Goal: Information Seeking & Learning: Learn about a topic

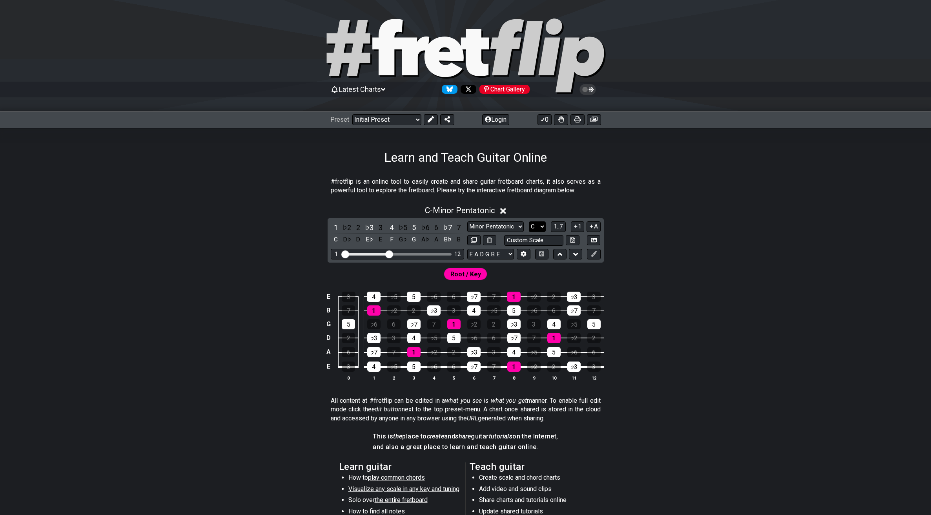
click at [533, 228] on select "A♭ A A♯ B♭ B C C♯ D♭ D D♯ E♭ E F F♯ G♭ G G♯" at bounding box center [537, 226] width 17 height 11
select select "D"
click at [529, 221] on select "A♭ A A♯ B♭ B C C♯ D♭ D D♯ E♭ E F F♯ G♭ G G♯" at bounding box center [537, 226] width 17 height 11
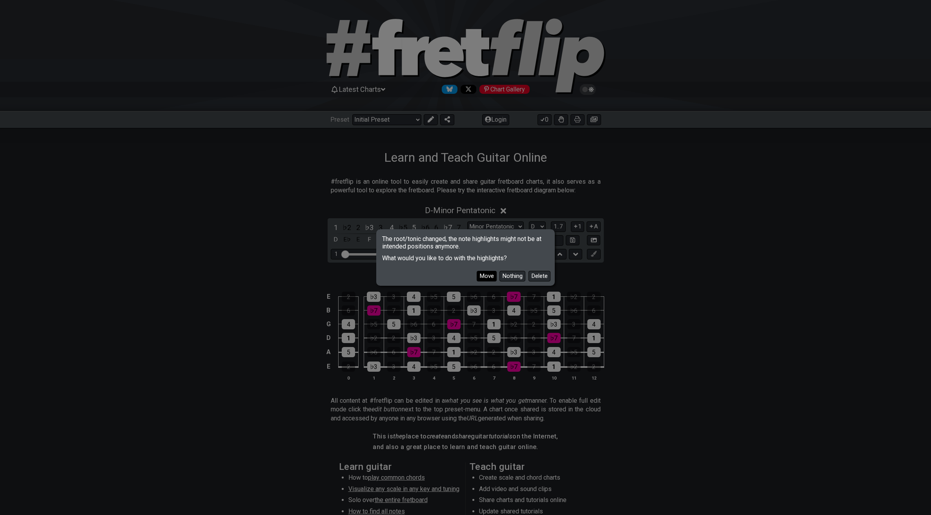
click at [491, 277] on button "Move" at bounding box center [487, 276] width 20 height 11
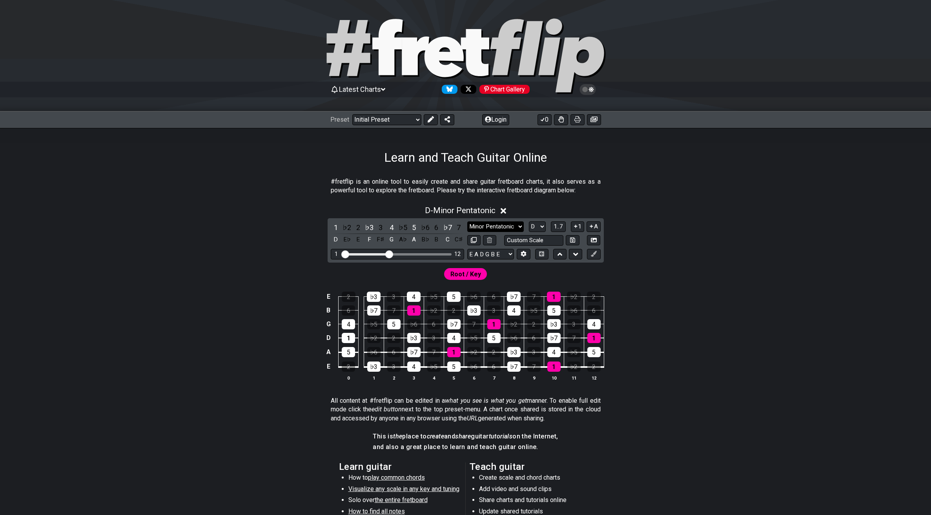
click at [515, 225] on select "Minor Pentatonic Click to edit Minor Pentatonic Major Pentatonic Minor Blues Ma…" at bounding box center [495, 226] width 57 height 11
click at [518, 225] on select "Minor Pentatonic Click to edit Minor Pentatonic Major Pentatonic Minor Blues Ma…" at bounding box center [495, 226] width 57 height 11
click at [467, 221] on select "Minor Pentatonic Click to edit Minor Pentatonic Major Pentatonic Minor Blues Ma…" at bounding box center [495, 226] width 57 height 11
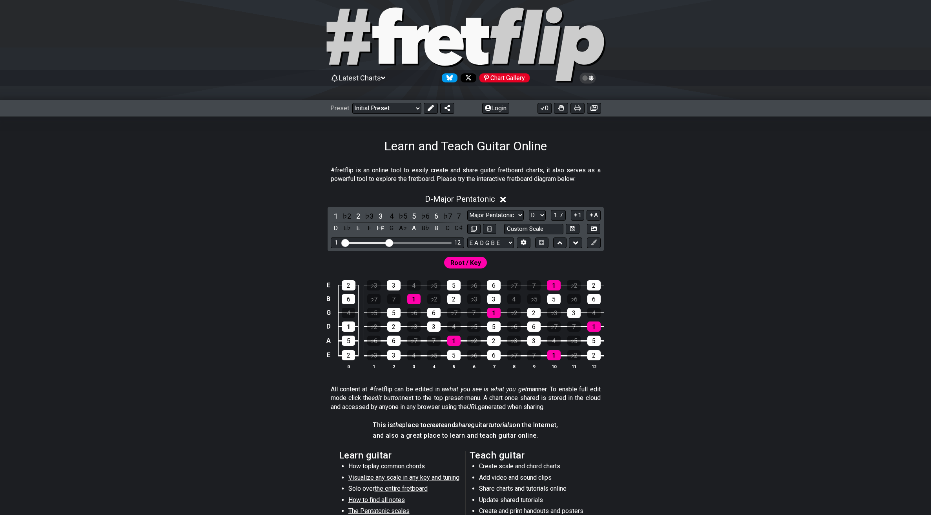
scroll to position [12, 0]
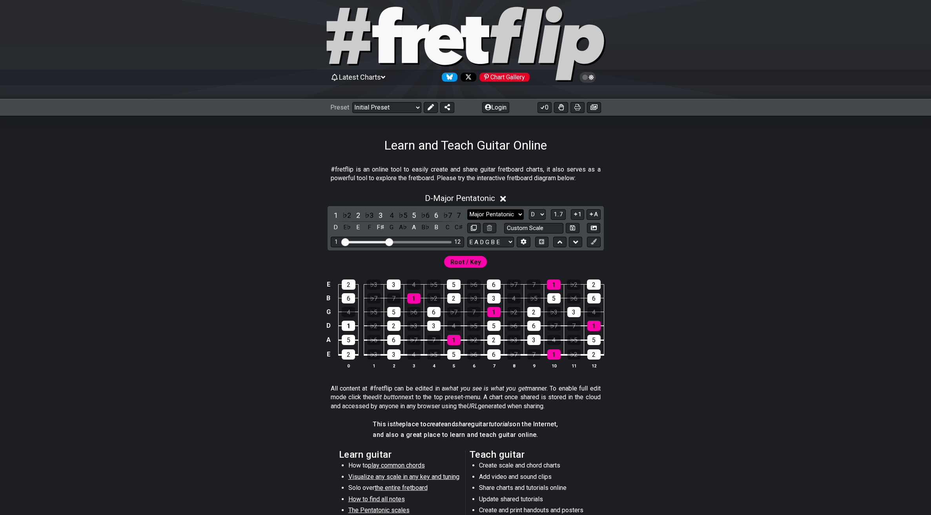
click at [504, 213] on select "Minor Pentatonic Click to edit Minor Pentatonic Major Pentatonic Minor Blues Ma…" at bounding box center [495, 214] width 57 height 11
click at [467, 209] on select "Minor Pentatonic Click to edit Minor Pentatonic Major Pentatonic Minor Blues Ma…" at bounding box center [495, 214] width 57 height 11
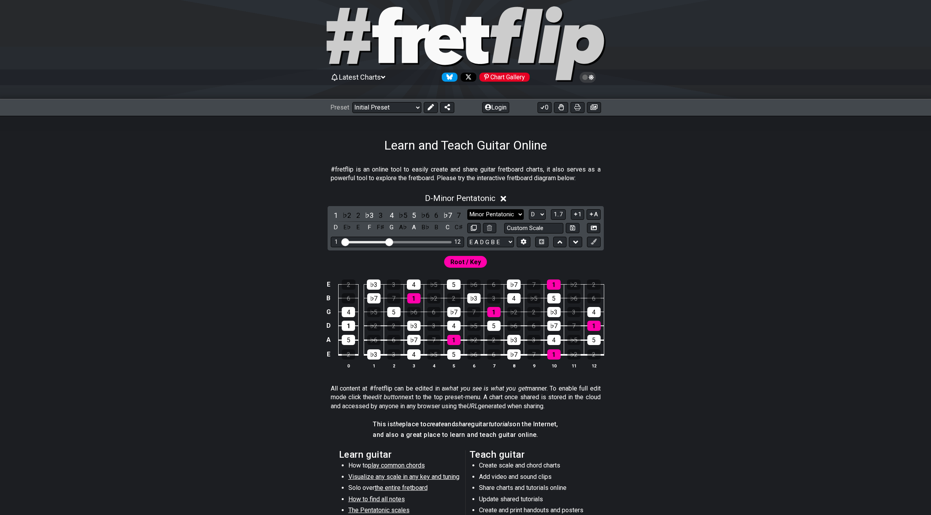
click at [502, 213] on select "Minor Pentatonic Click to edit Minor Pentatonic Major Pentatonic Minor Blues Ma…" at bounding box center [495, 214] width 57 height 11
select select "Major Pentatonic"
click at [467, 209] on select "Minor Pentatonic Click to edit Minor Pentatonic Major Pentatonic Minor Blues Ma…" at bounding box center [495, 214] width 57 height 11
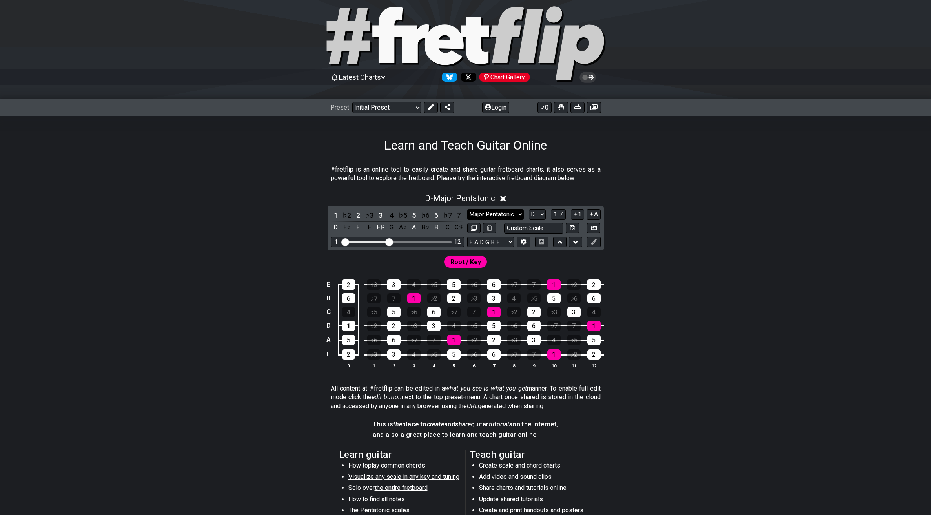
click at [507, 214] on select "Minor Pentatonic Click to edit Minor Pentatonic Major Pentatonic Minor Blues Ma…" at bounding box center [495, 214] width 57 height 11
click at [394, 106] on select "Welcome to #fretflip! Initial Preset Custom Preset Minor Pentatonic Major Penta…" at bounding box center [386, 107] width 69 height 11
click at [352, 102] on select "Welcome to #fretflip! Initial Preset Custom Preset Minor Pentatonic Major Penta…" at bounding box center [386, 107] width 69 height 11
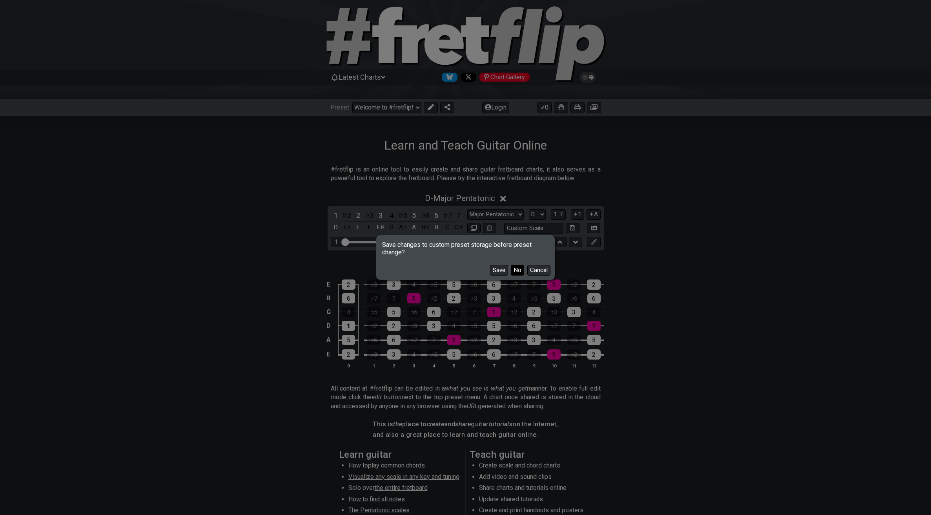
click at [519, 271] on button "No" at bounding box center [517, 270] width 13 height 11
select select "/the-caged-system"
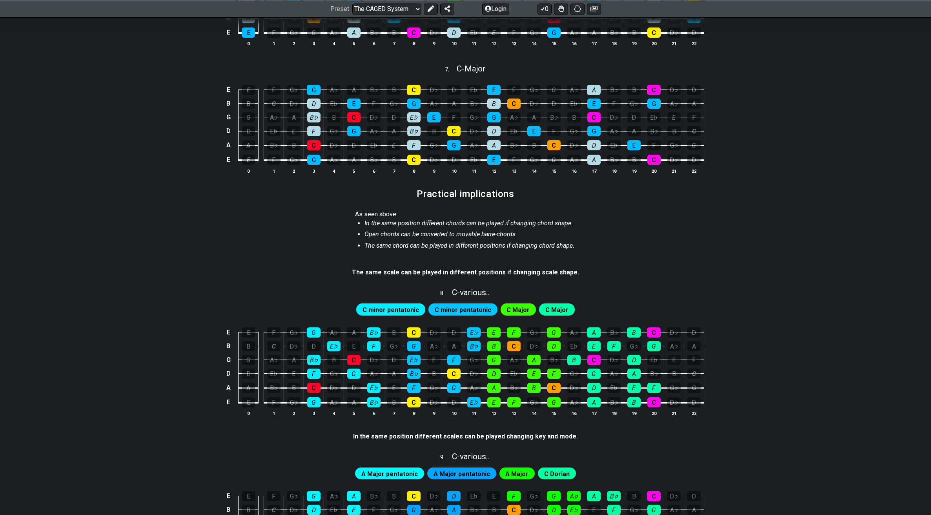
scroll to position [642, 0]
drag, startPoint x: 474, startPoint y: 272, endPoint x: 565, endPoint y: 270, distance: 91.1
click at [564, 270] on strong "The same scale can be played in different positions if changing scale shape." at bounding box center [465, 272] width 227 height 7
click at [584, 270] on section "The same scale can be played in different positions if changing scale shape." at bounding box center [466, 274] width 612 height 18
drag, startPoint x: 573, startPoint y: 272, endPoint x: 505, endPoint y: 271, distance: 68.7
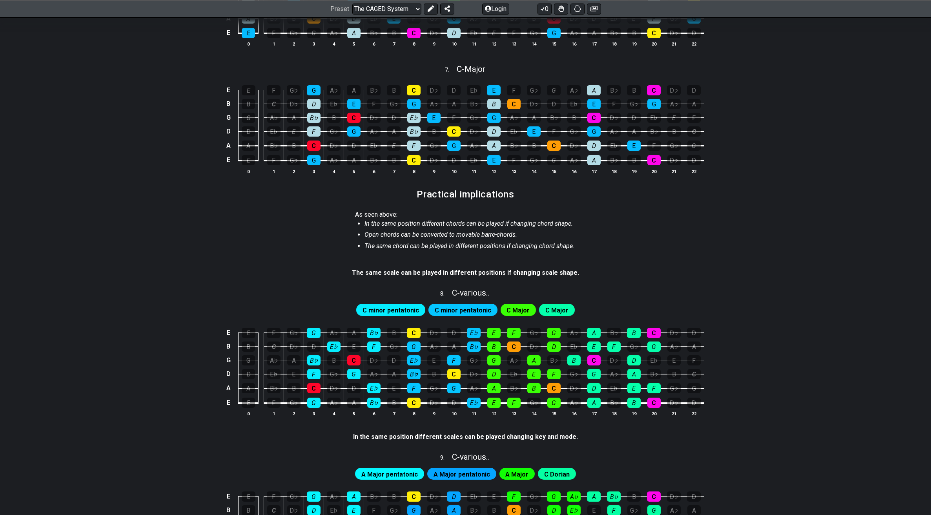
click at [505, 271] on section "The same scale can be played in different positions if changing scale shape." at bounding box center [466, 274] width 612 height 18
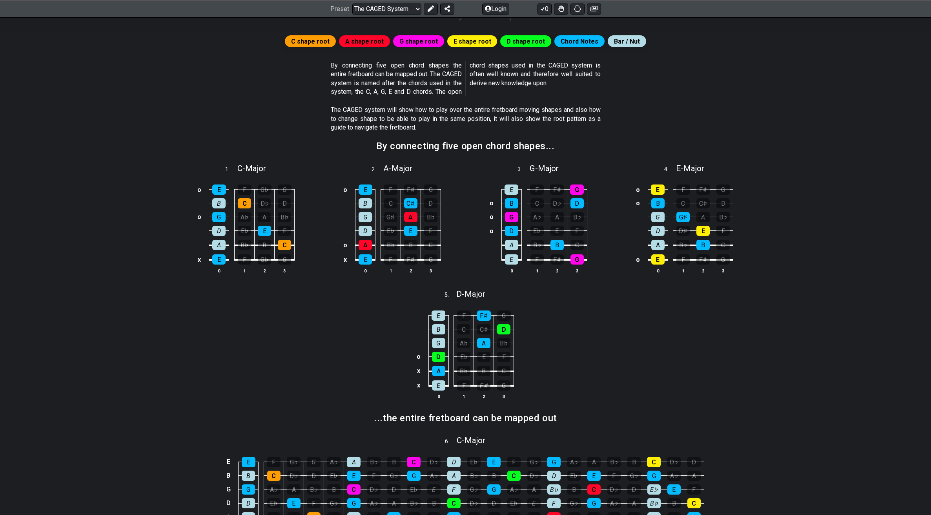
scroll to position [68, 0]
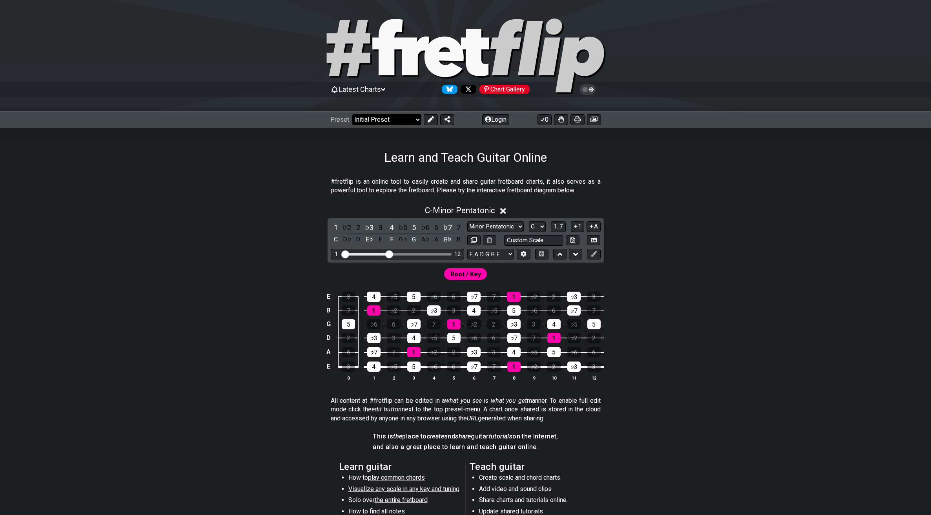
click at [392, 120] on select "Welcome to #fretflip! Initial Preset Custom Preset Minor Pentatonic Major Penta…" at bounding box center [386, 119] width 69 height 11
click at [352, 114] on select "Welcome to #fretflip! Initial Preset Custom Preset Minor Pentatonic Major Penta…" at bounding box center [386, 119] width 69 height 11
select select "/minor-pentatonic"
select select "C"
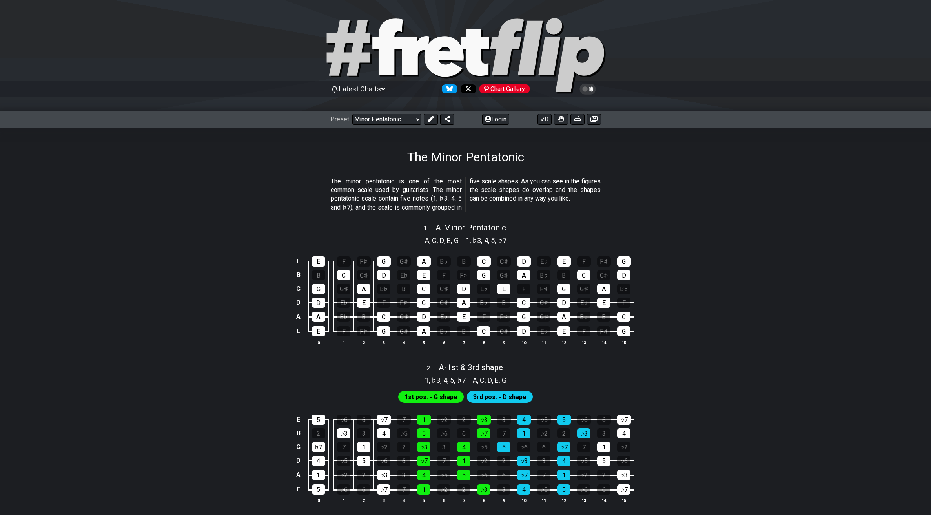
scroll to position [2, 0]
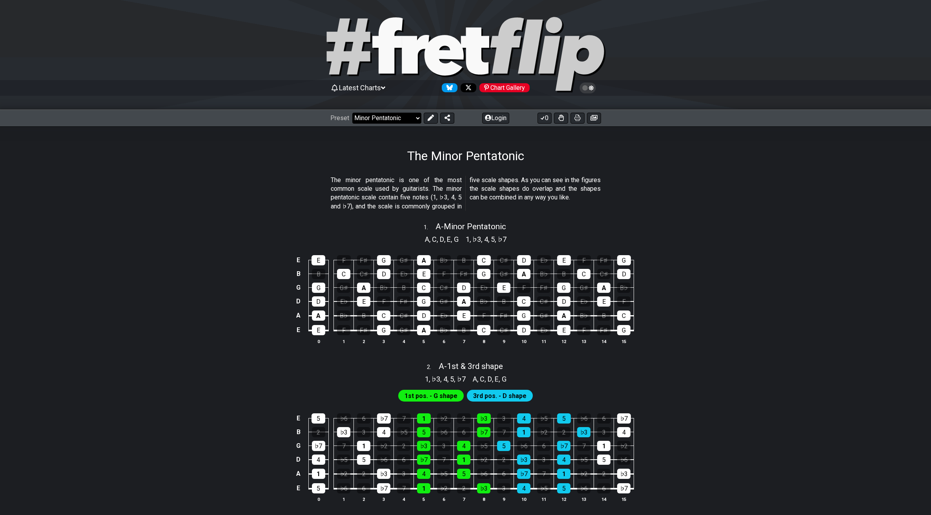
click at [391, 121] on select "Welcome to #fretflip! Initial Preset Custom Preset Minor Pentatonic Major Penta…" at bounding box center [386, 118] width 69 height 11
click at [352, 113] on select "Welcome to #fretflip! Initial Preset Custom Preset Minor Pentatonic Major Penta…" at bounding box center [386, 118] width 69 height 11
select select "/guitar-scales"
select select "C"
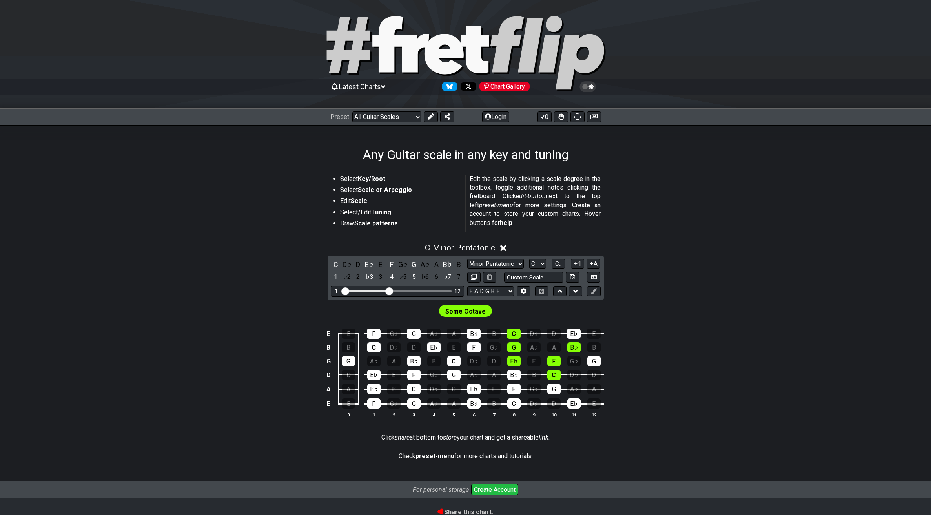
scroll to position [3, 0]
click at [507, 259] on select "Minor Pentatonic Root Minor Pentatonic Major Pentatonic Minor Blues Major Blues…" at bounding box center [495, 263] width 57 height 11
click at [467, 258] on select "Minor Pentatonic Root Minor Pentatonic Major Pentatonic Minor Blues Major Blues…" at bounding box center [495, 263] width 57 height 11
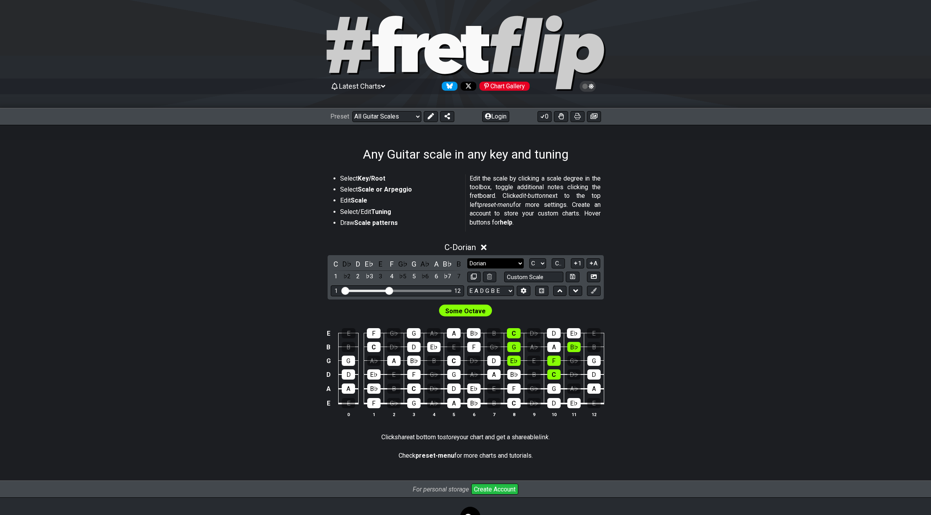
click at [516, 262] on select "Minor Pentatonic Root Minor Pentatonic Major Pentatonic Minor Blues Major Blues…" at bounding box center [495, 263] width 57 height 11
click at [467, 258] on select "Minor Pentatonic Root Minor Pentatonic Major Pentatonic Minor Blues Major Blues…" at bounding box center [495, 263] width 57 height 11
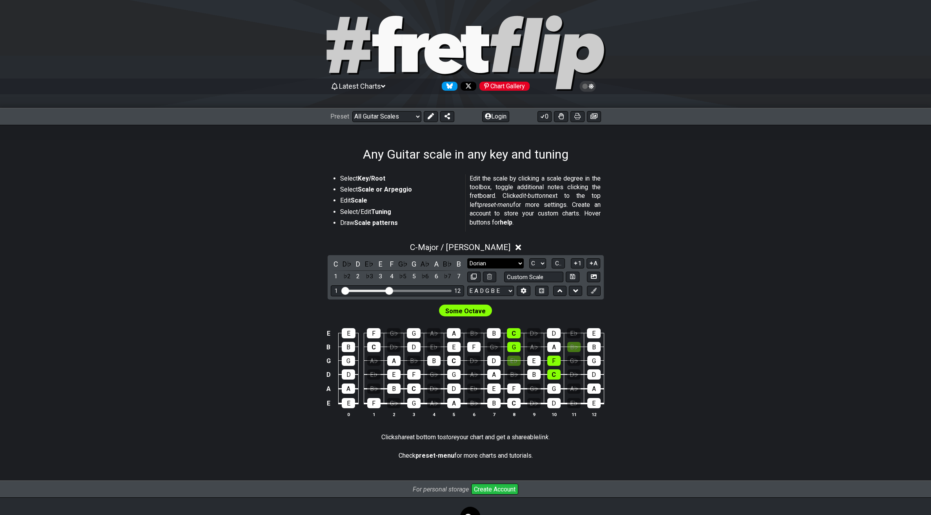
click at [497, 262] on select "Minor Pentatonic Root Minor Pentatonic Major Pentatonic Minor Blues Major Blues…" at bounding box center [495, 263] width 57 height 11
click at [467, 258] on select "Minor Pentatonic Root Minor Pentatonic Major Pentatonic Minor Blues Major Blues…" at bounding box center [495, 263] width 57 height 11
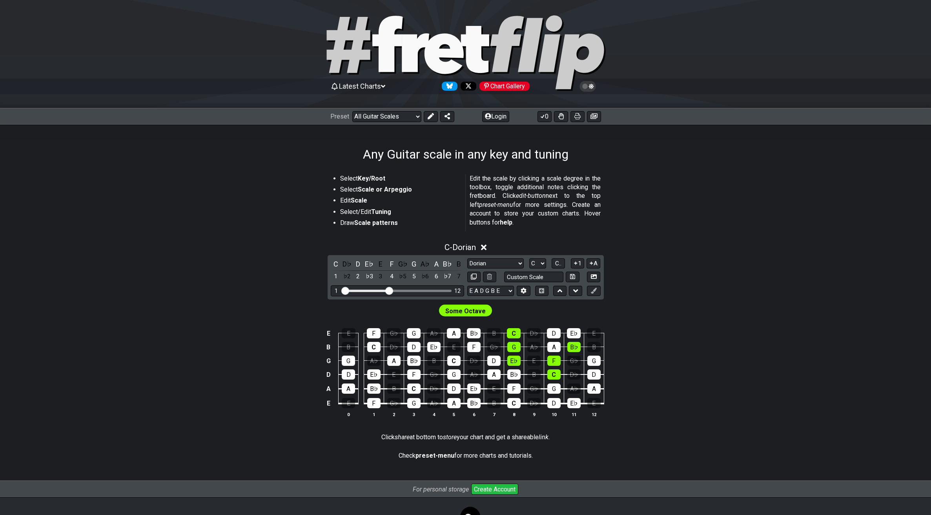
click at [653, 282] on div "C - Dorian C D♭ D E♭ E F G♭ G A♭ A B♭ B 1 ♭2 2 ♭3 3 4 ♭5 5 ♭6 6 ♭7 7 Minor Pent…" at bounding box center [466, 333] width 612 height 191
click at [509, 260] on select "Minor Pentatonic Root Minor Pentatonic Major Pentatonic Minor Blues Major Blues…" at bounding box center [495, 263] width 57 height 11
click at [467, 258] on select "Minor Pentatonic Root Minor Pentatonic Major Pentatonic Minor Blues Major Blues…" at bounding box center [495, 263] width 57 height 11
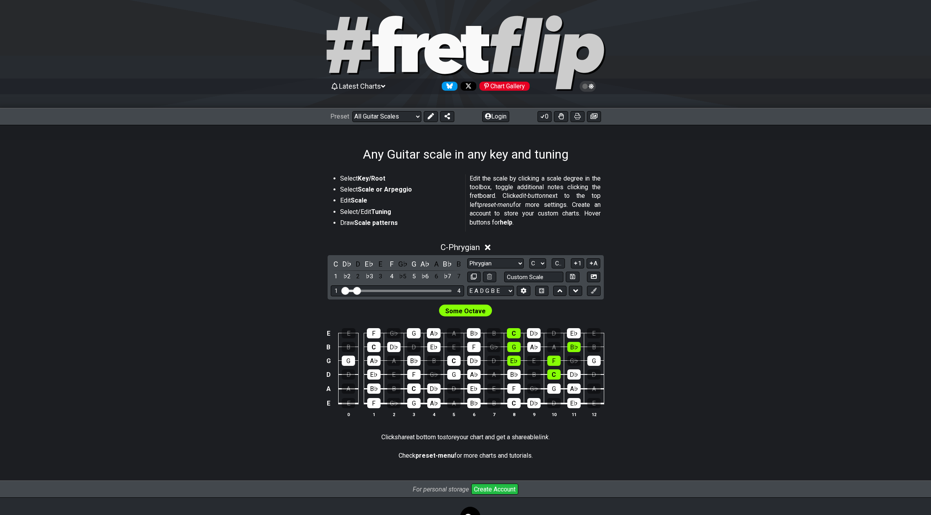
drag, startPoint x: 389, startPoint y: 291, endPoint x: 356, endPoint y: 290, distance: 33.8
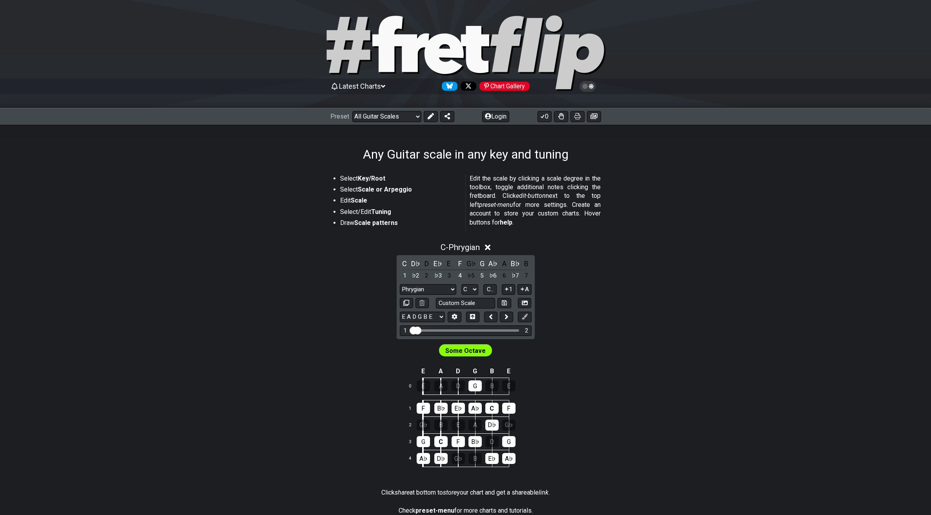
drag, startPoint x: 423, startPoint y: 328, endPoint x: 412, endPoint y: 329, distance: 11.1
click at [412, 330] on input "Visible fret range" at bounding box center [465, 330] width 111 height 0
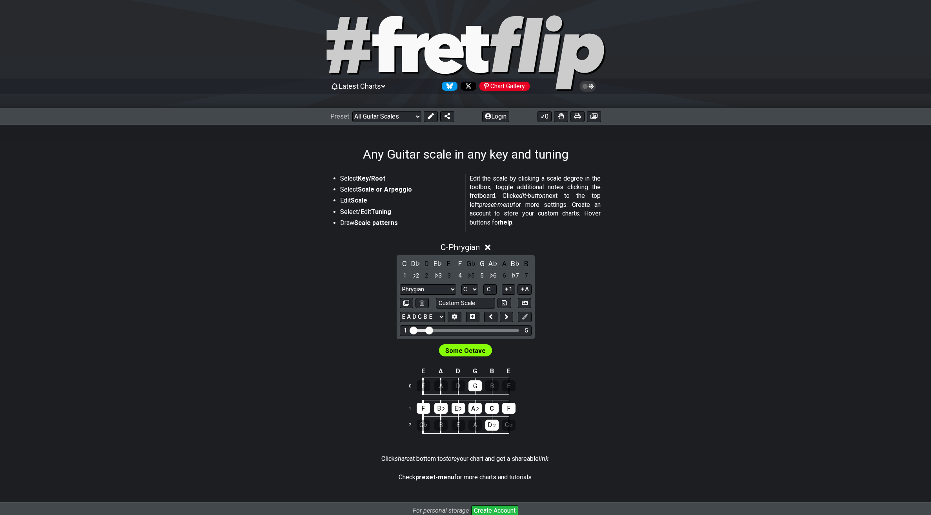
drag, startPoint x: 422, startPoint y: 330, endPoint x: 429, endPoint y: 329, distance: 6.3
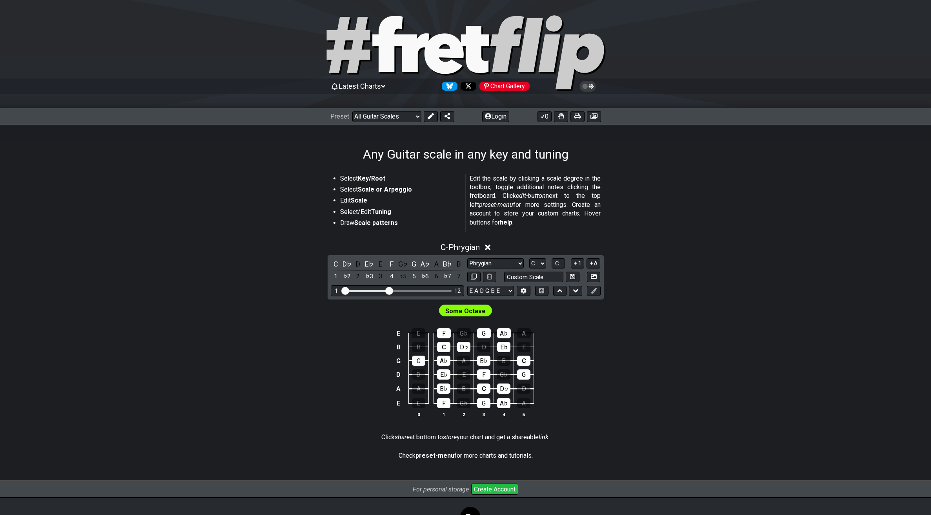
drag, startPoint x: 362, startPoint y: 290, endPoint x: 389, endPoint y: 288, distance: 27.5
click at [389, 290] on input "Visible fret range" at bounding box center [397, 290] width 111 height 0
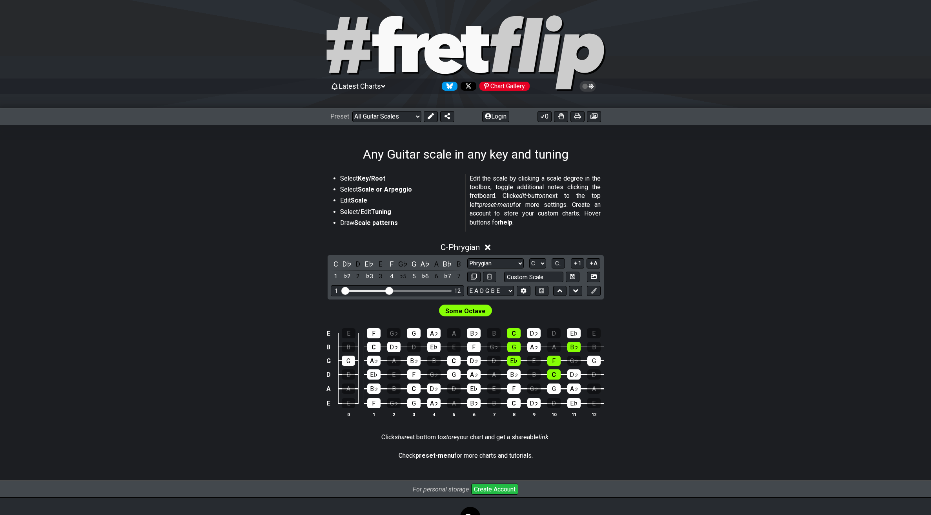
click at [705, 288] on div "C - Phrygian C D♭ D E♭ E F G♭ G A♭ A B♭ B 1 ♭2 2 ♭3 3 4 ♭5 5 ♭6 6 ♭7 7 Minor Pe…" at bounding box center [466, 333] width 612 height 191
click at [518, 265] on select "Minor Pentatonic Root Minor Pentatonic Major Pentatonic Minor Blues Major Blues…" at bounding box center [495, 263] width 57 height 11
click at [467, 258] on select "Minor Pentatonic Root Minor Pentatonic Major Pentatonic Minor Blues Major Blues…" at bounding box center [495, 263] width 57 height 11
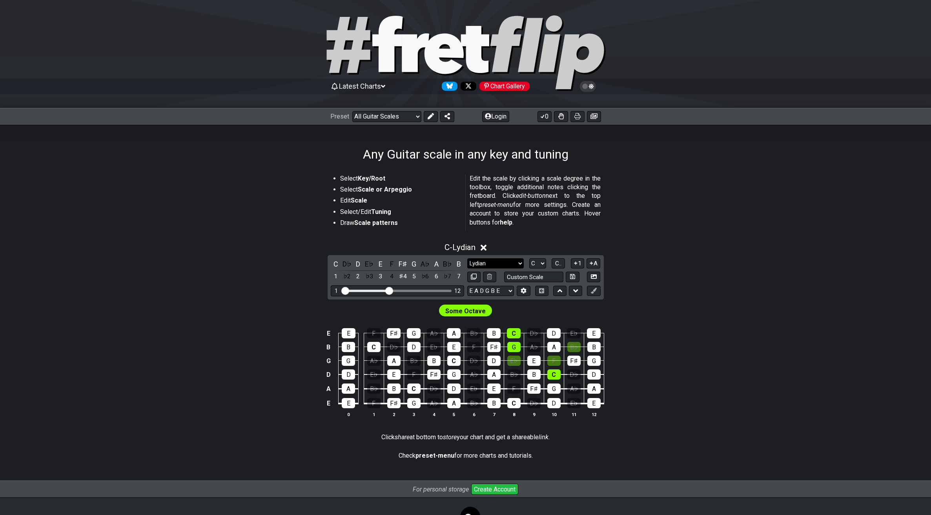
click at [514, 264] on select "Minor Pentatonic Root Minor Pentatonic Major Pentatonic Minor Blues Major Blues…" at bounding box center [495, 263] width 57 height 11
select select "Phrygian"
click at [467, 258] on select "Minor Pentatonic Root Minor Pentatonic Major Pentatonic Minor Blues Major Blues…" at bounding box center [495, 263] width 57 height 11
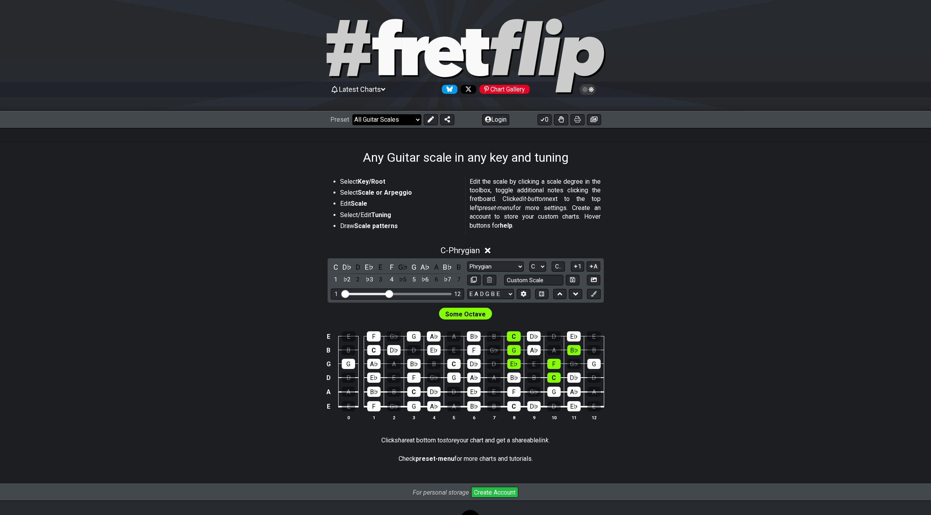
click at [407, 124] on select "Welcome to #fretflip! Initial Preset Custom Preset Minor Pentatonic Major Penta…" at bounding box center [386, 119] width 69 height 11
click at [352, 114] on select "Welcome to #fretflip! Initial Preset Custom Preset Minor Pentatonic Major Penta…" at bounding box center [386, 119] width 69 height 11
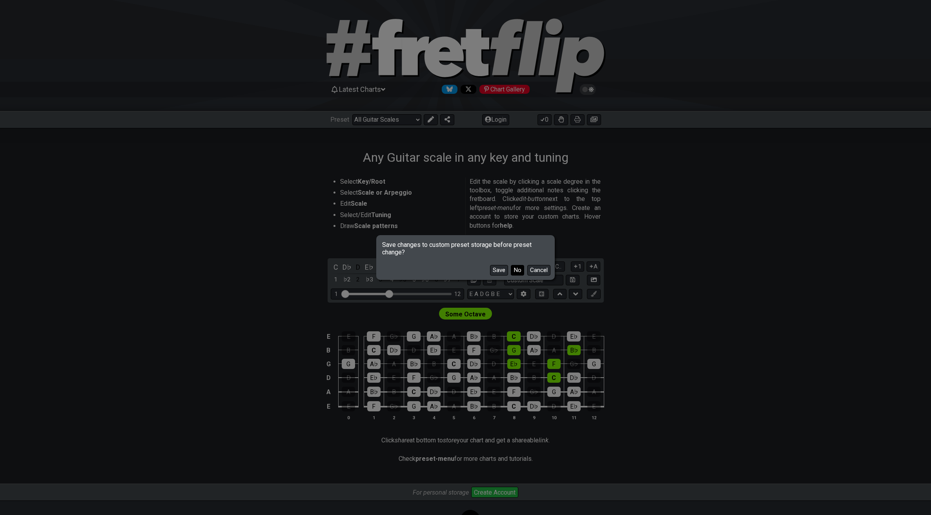
click at [519, 268] on button "No" at bounding box center [517, 270] width 13 height 11
select select "/how-to-solo"
select select "Minor Pentatonic"
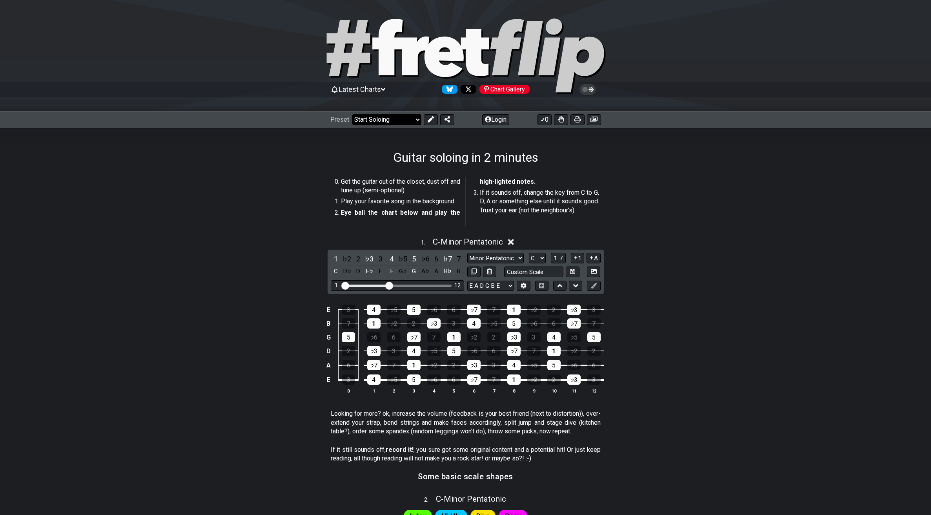
click at [406, 120] on select "Welcome to #fretflip! Initial Preset Custom Preset Minor Pentatonic Major Penta…" at bounding box center [386, 119] width 69 height 11
click at [352, 114] on select "Welcome to #fretflip! Initial Preset Custom Preset Minor Pentatonic Major Penta…" at bounding box center [386, 119] width 69 height 11
select select "/minor-pentatonic"
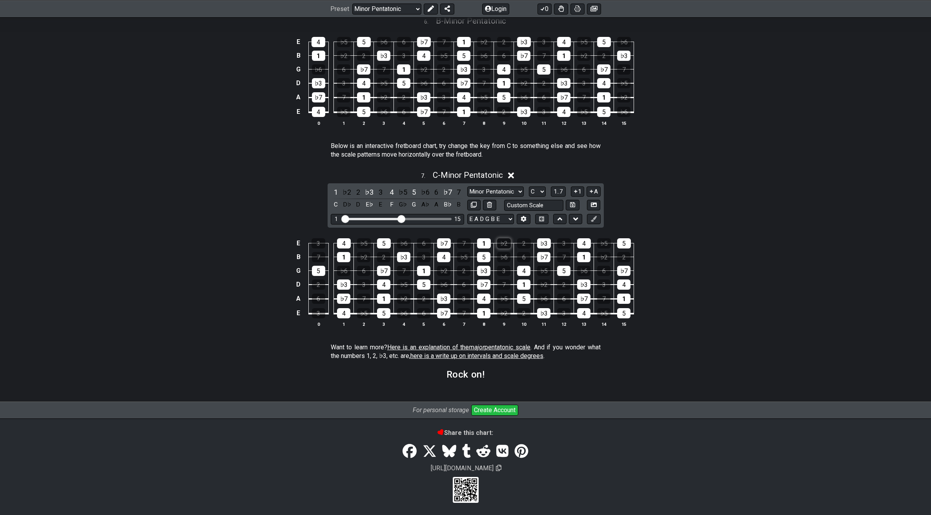
scroll to position [960, 0]
drag, startPoint x: 346, startPoint y: 220, endPoint x: 335, endPoint y: 220, distance: 11.0
click at [342, 218] on input "Visible fret range" at bounding box center [397, 218] width 111 height 0
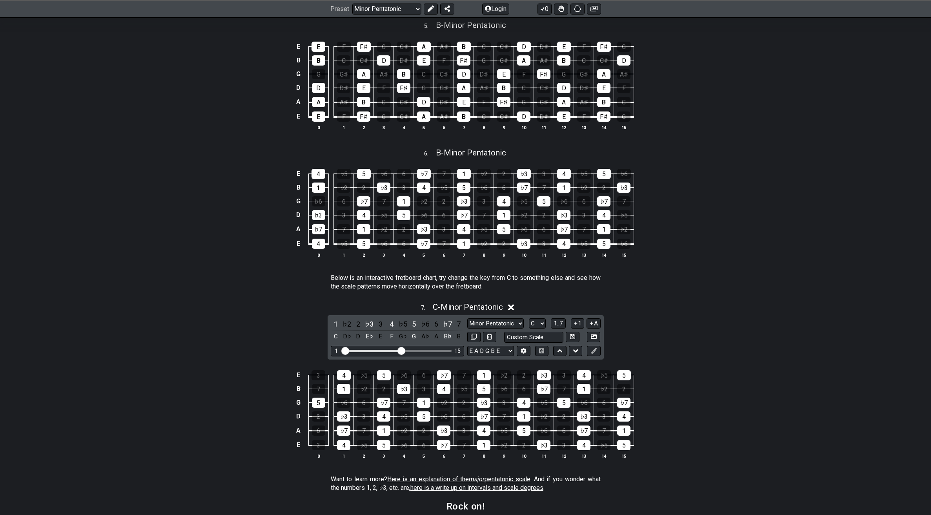
scroll to position [924, 0]
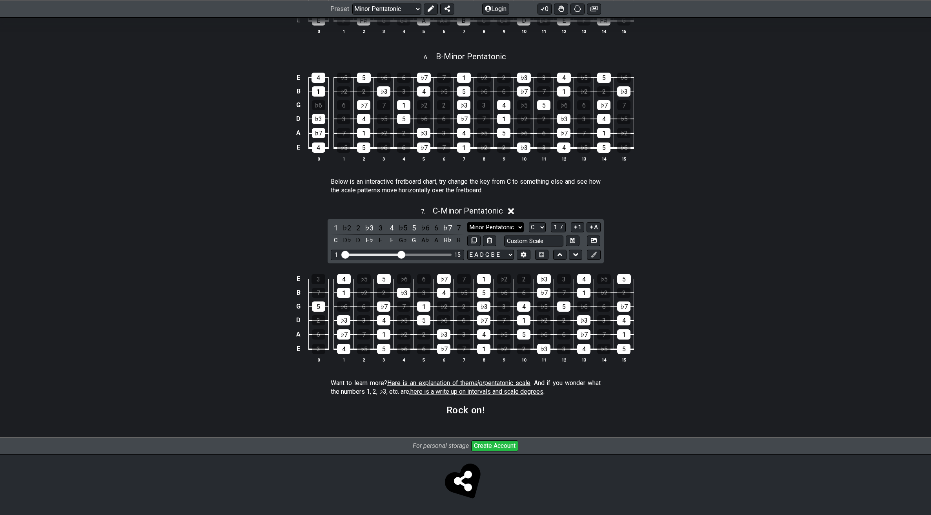
click at [492, 230] on select "Minor Pentatonic New Scale Minor Pentatonic Major Pentatonic Minor Blues Major …" at bounding box center [495, 227] width 57 height 11
click at [538, 227] on select "A♭ A A♯ B♭ B C C♯ D♭ D D♯ E♭ E F F♯ G♭ G G♯" at bounding box center [537, 227] width 17 height 11
select select "A"
click at [529, 222] on select "A♭ A A♯ B♭ B C C♯ D♭ D D♯ E♭ E F F♯ G♭ G G♯" at bounding box center [537, 227] width 17 height 11
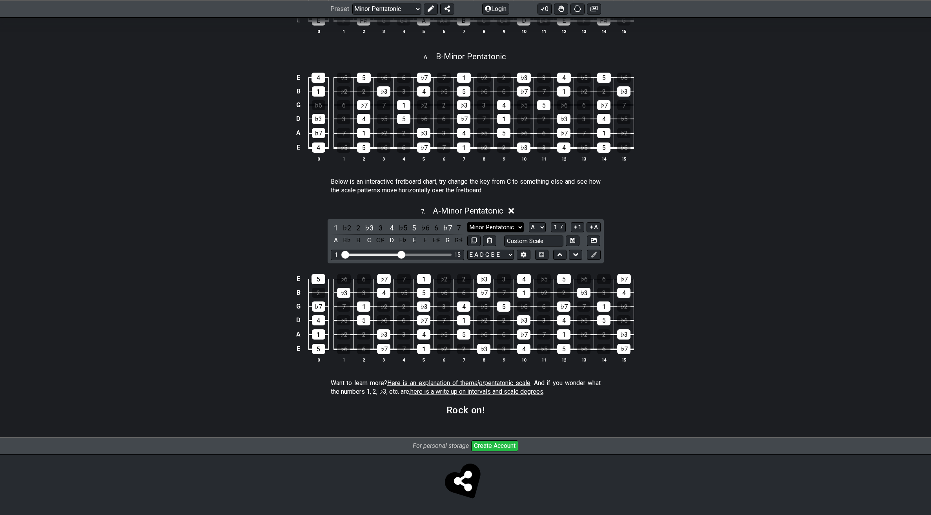
click at [501, 226] on select "Minor Pentatonic New Scale Minor Pentatonic Major Pentatonic Minor Blues Major …" at bounding box center [495, 227] width 57 height 11
select select "Major Pentatonic"
click at [467, 222] on select "Minor Pentatonic New Scale Minor Pentatonic Major Pentatonic Minor Blues Major …" at bounding box center [495, 227] width 57 height 11
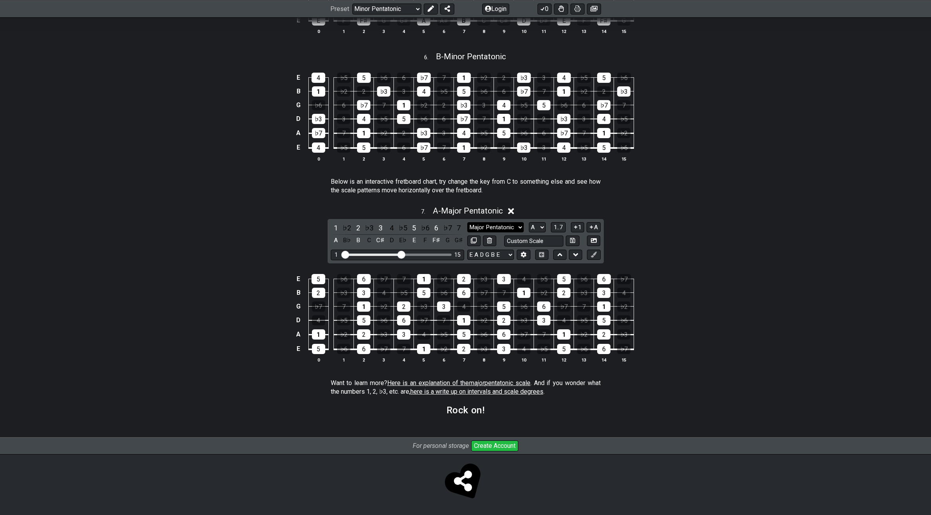
click at [512, 228] on select "Minor Pentatonic New Scale Minor Pentatonic Major Pentatonic Minor Blues Major …" at bounding box center [495, 227] width 57 height 11
click at [538, 224] on select "A♭ A A♯ B♭ B C C♯ D♭ D D♯ E♭ E F F♯ G♭ G G♯" at bounding box center [537, 227] width 17 height 11
click at [529, 222] on select "A♭ A A♯ B♭ B C C♯ D♭ D D♯ E♭ E F F♯ G♭ G G♯" at bounding box center [537, 227] width 17 height 11
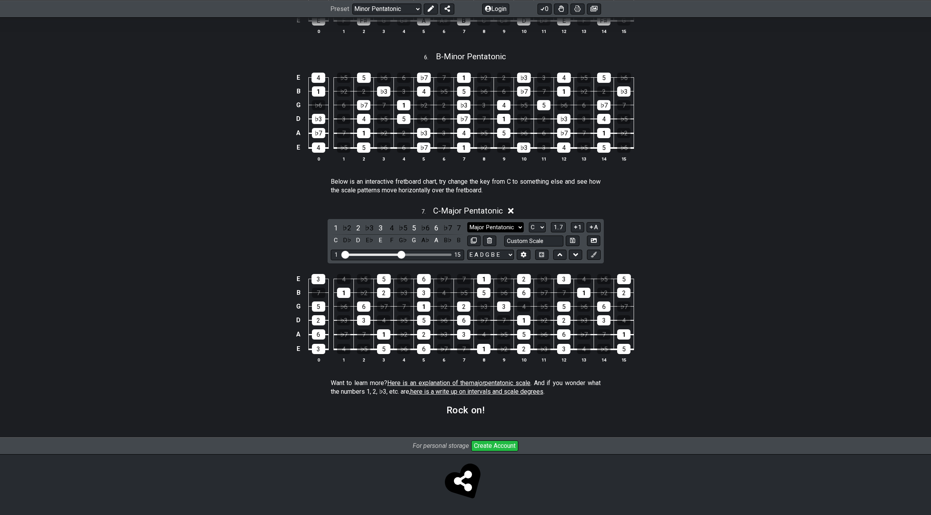
click at [519, 226] on select "Minor Pentatonic New Scale Minor Pentatonic Major Pentatonic Minor Blues Major …" at bounding box center [495, 227] width 57 height 11
click at [540, 224] on select "A♭ A A♯ B♭ B C C♯ D♭ D D♯ E♭ E F F♯ G♭ G G♯" at bounding box center [537, 227] width 17 height 11
select select "A"
click at [529, 222] on select "A♭ A A♯ B♭ B C C♯ D♭ D D♯ E♭ E F F♯ G♭ G G♯" at bounding box center [537, 227] width 17 height 11
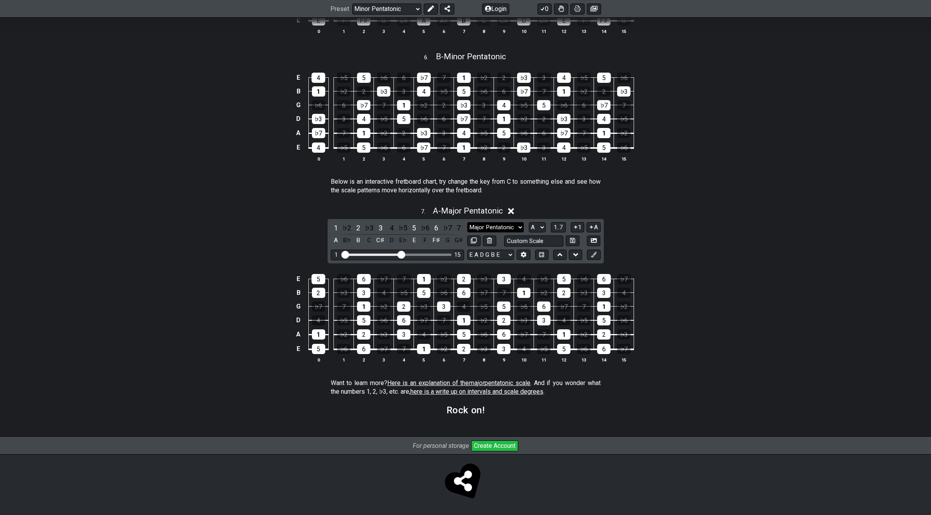
click at [519, 228] on select "Minor Pentatonic New Scale Minor Pentatonic Major Pentatonic Minor Blues Major …" at bounding box center [495, 227] width 57 height 11
click at [467, 222] on select "Minor Pentatonic New Scale Minor Pentatonic Major Pentatonic Minor Blues Major …" at bounding box center [495, 227] width 57 height 11
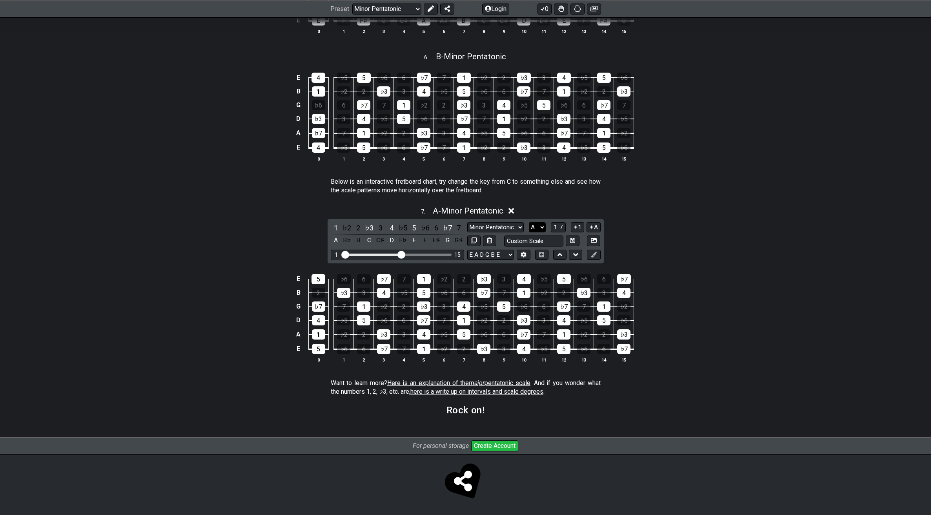
click at [535, 227] on select "A♭ A A♯ B♭ B C C♯ D♭ D D♯ E♭ E F F♯ G♭ G G♯" at bounding box center [537, 227] width 17 height 11
click at [514, 226] on select "Minor Pentatonic New Scale Minor Pentatonic Major Pentatonic Minor Blues Major …" at bounding box center [495, 227] width 57 height 11
click at [509, 225] on select "Minor Pentatonic New Scale Minor Pentatonic Major Pentatonic Minor Blues Major …" at bounding box center [495, 227] width 57 height 11
click at [467, 222] on select "Minor Pentatonic New Scale Minor Pentatonic Major Pentatonic Minor Blues Major …" at bounding box center [495, 227] width 57 height 11
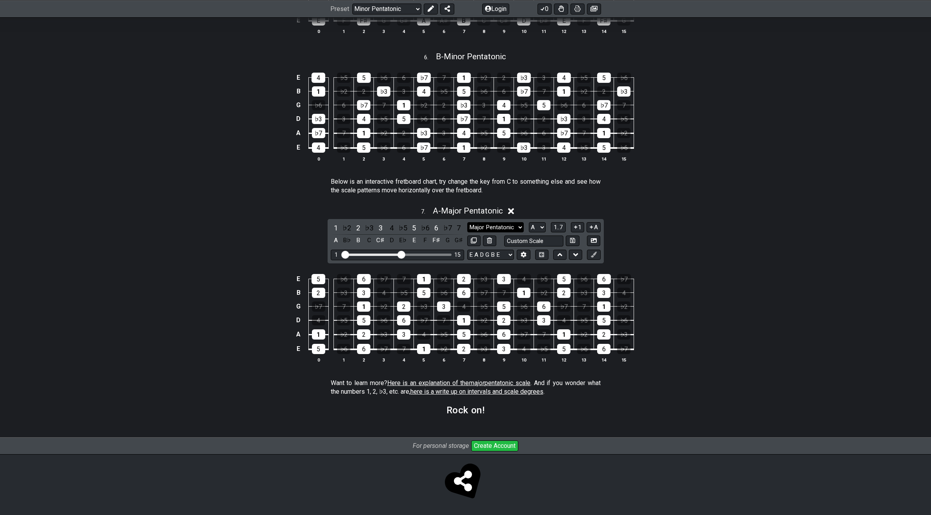
click at [513, 226] on select "Minor Pentatonic New Scale Minor Pentatonic Major Pentatonic Minor Blues Major …" at bounding box center [495, 227] width 57 height 11
select select "Minor Pentatonic"
click at [467, 222] on select "Minor Pentatonic New Scale Minor Pentatonic Major Pentatonic Minor Blues Major …" at bounding box center [495, 227] width 57 height 11
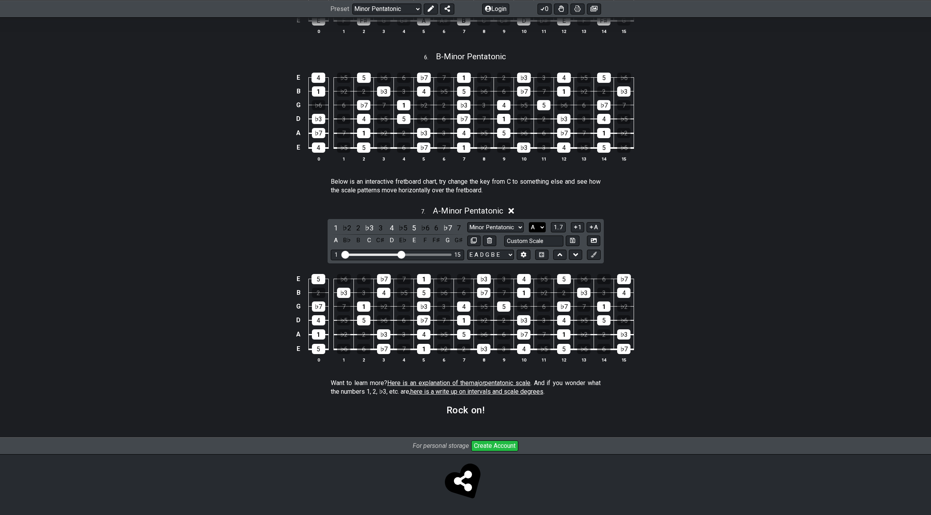
click at [542, 224] on select "A♭ A A♯ B♭ B C C♯ D♭ D D♯ E♭ E F F♯ G♭ G G♯" at bounding box center [537, 227] width 17 height 11
select select "F#"
click at [529, 222] on select "A♭ A A♯ B♭ B C C♯ D♭ D D♯ E♭ E F F♯ G♭ G G♯" at bounding box center [537, 227] width 17 height 11
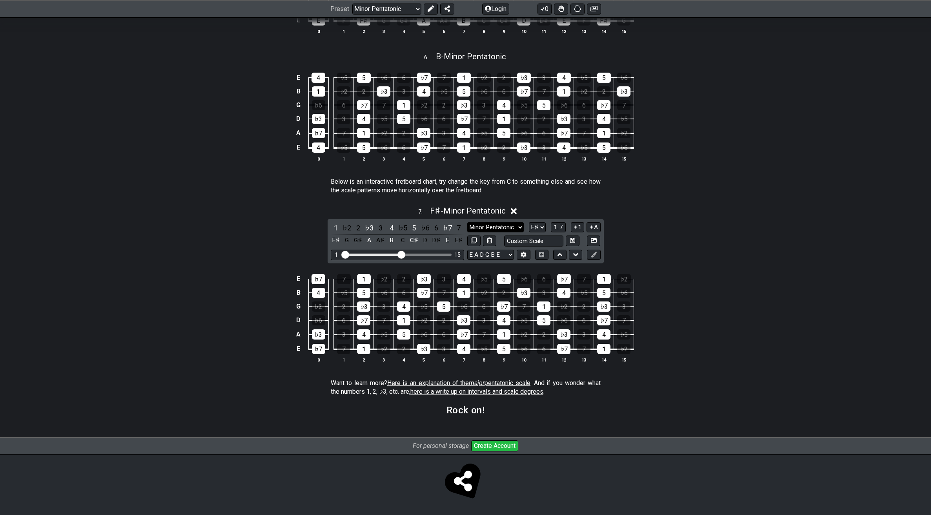
click at [496, 226] on select "Minor Pentatonic New Scale Minor Pentatonic Major Pentatonic Minor Blues Major …" at bounding box center [495, 227] width 57 height 11
select select "Major Pentatonic"
click at [467, 222] on select "Minor Pentatonic New Scale Minor Pentatonic Major Pentatonic Minor Blues Major …" at bounding box center [495, 227] width 57 height 11
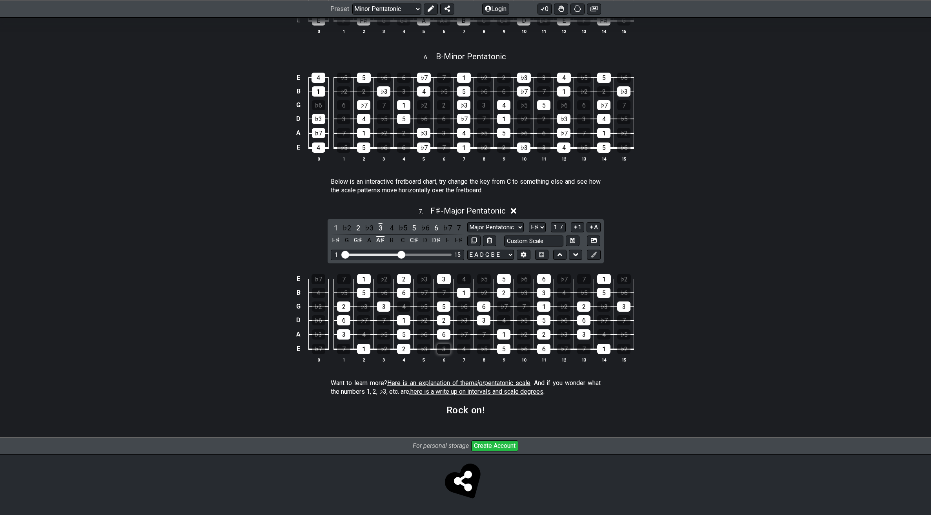
click at [445, 348] on div "3" at bounding box center [443, 349] width 13 height 10
click at [446, 350] on div "3" at bounding box center [443, 349] width 13 height 10
click at [531, 228] on select "A♭ A A♯ B♭ B C C♯ D♭ D D♯ E♭ E F F♯ G♭ G G♯" at bounding box center [537, 227] width 17 height 11
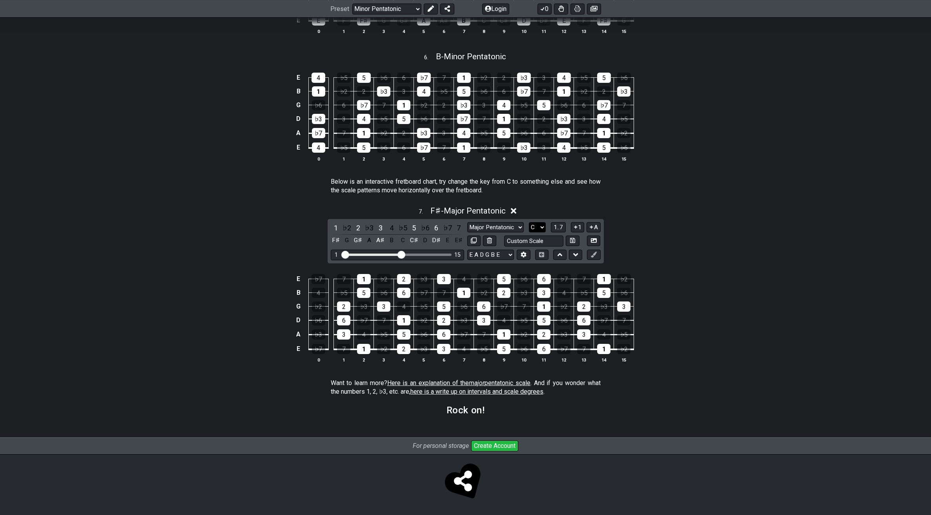
click at [529, 222] on select "A♭ A A♯ B♭ B C C♯ D♭ D D♯ E♭ E F F♯ G♭ G G♯" at bounding box center [537, 227] width 17 height 11
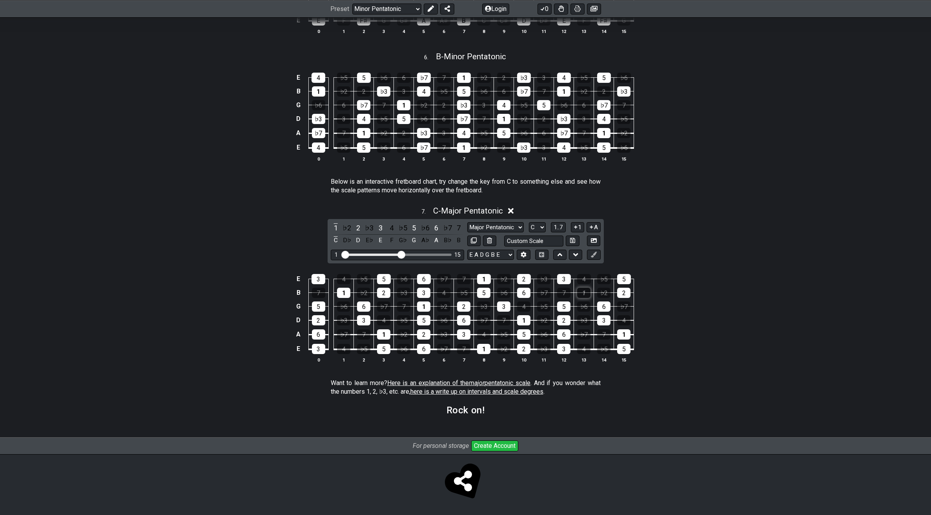
click at [580, 294] on div "1" at bounding box center [583, 293] width 13 height 10
click at [581, 292] on div "1" at bounding box center [583, 293] width 13 height 10
click at [523, 254] on icon at bounding box center [524, 255] width 6 height 6
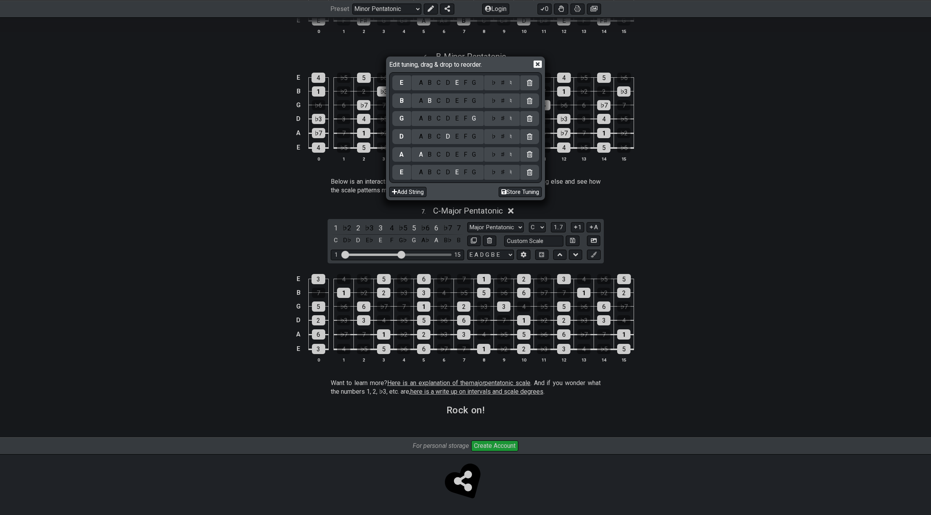
click at [540, 64] on icon at bounding box center [538, 64] width 8 height 8
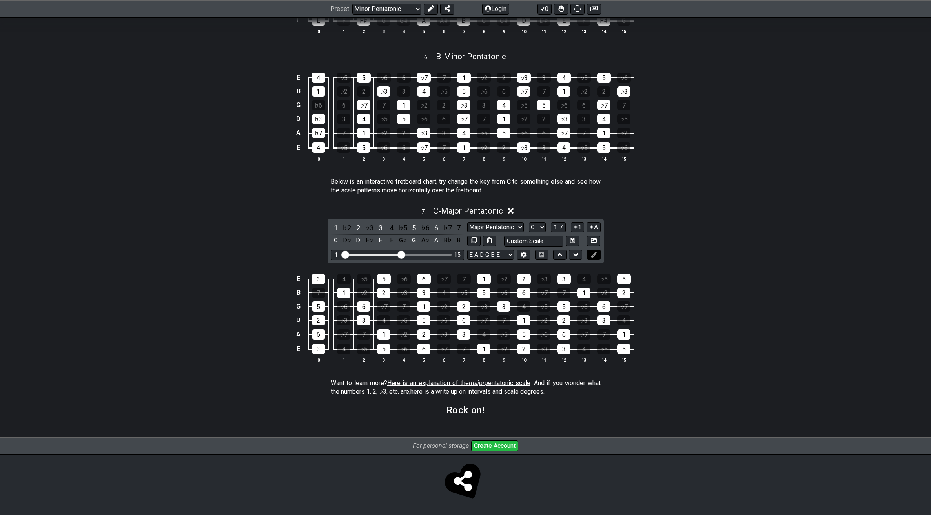
click at [595, 255] on icon at bounding box center [594, 255] width 6 height 6
click at [587, 292] on div "1" at bounding box center [583, 293] width 13 height 10
click at [586, 291] on div "1" at bounding box center [583, 293] width 13 height 10
click at [592, 257] on icon at bounding box center [594, 255] width 6 height 6
click at [588, 292] on div "1" at bounding box center [583, 293] width 13 height 10
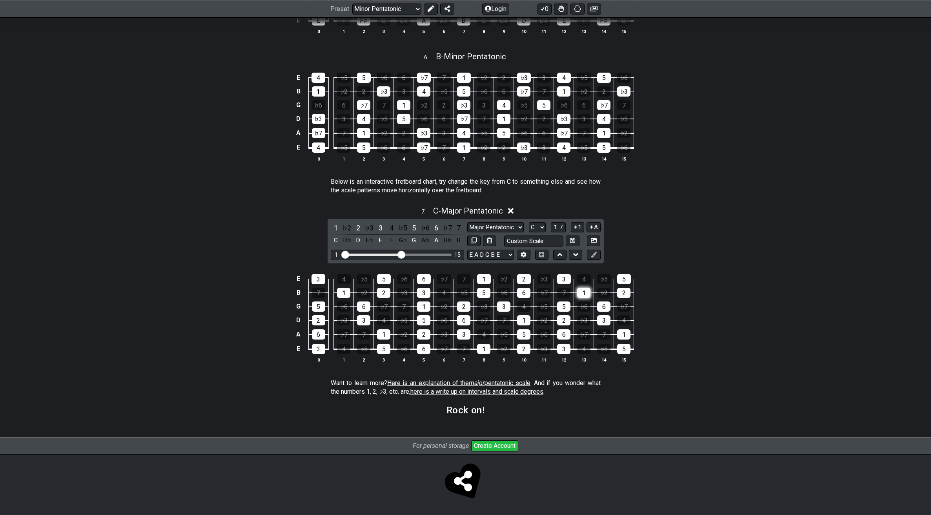
click at [589, 292] on div "1" at bounding box center [583, 293] width 13 height 10
click at [588, 279] on div "4" at bounding box center [584, 279] width 14 height 10
click at [593, 254] on icon at bounding box center [594, 255] width 6 height 6
click at [598, 257] on button at bounding box center [593, 255] width 13 height 11
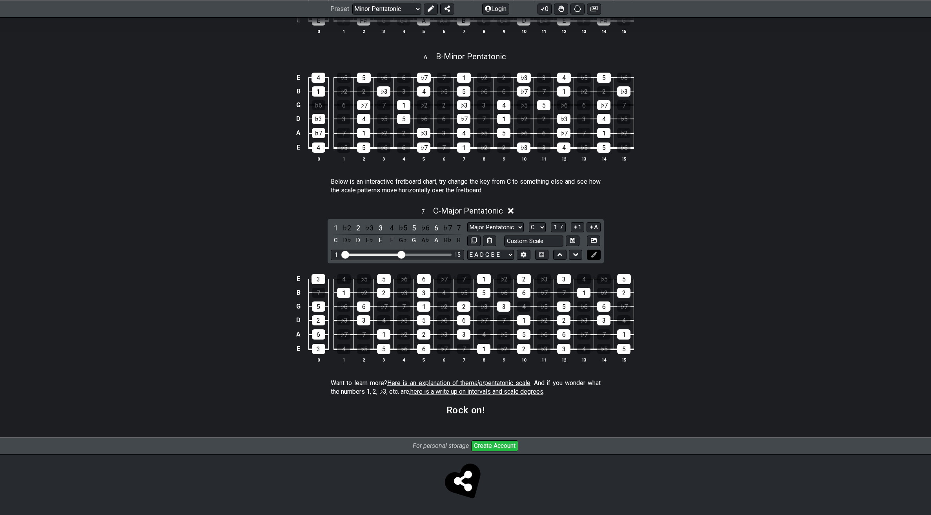
click at [593, 255] on icon at bounding box center [594, 255] width 6 height 6
click at [588, 277] on div "4" at bounding box center [584, 279] width 14 height 10
click at [578, 256] on icon at bounding box center [575, 255] width 5 height 8
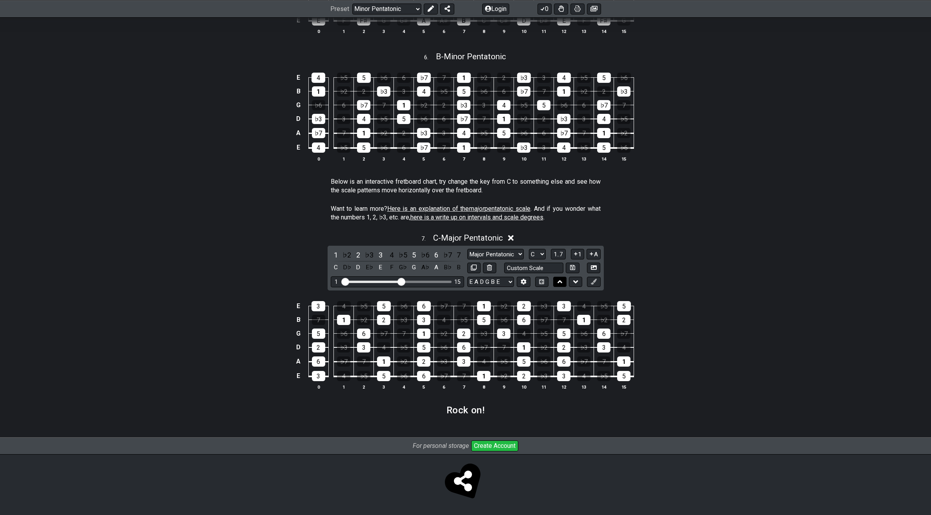
click at [563, 283] on button at bounding box center [559, 282] width 13 height 11
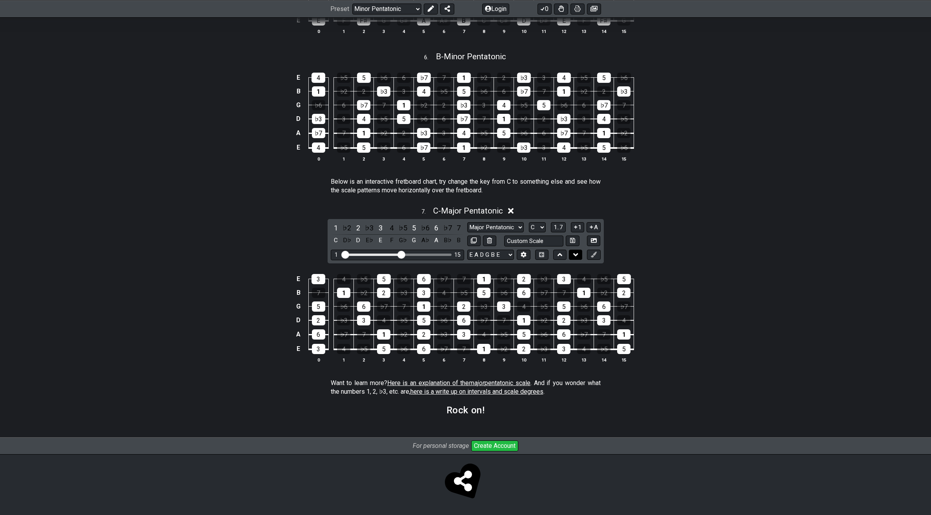
click at [581, 259] on button at bounding box center [575, 255] width 13 height 11
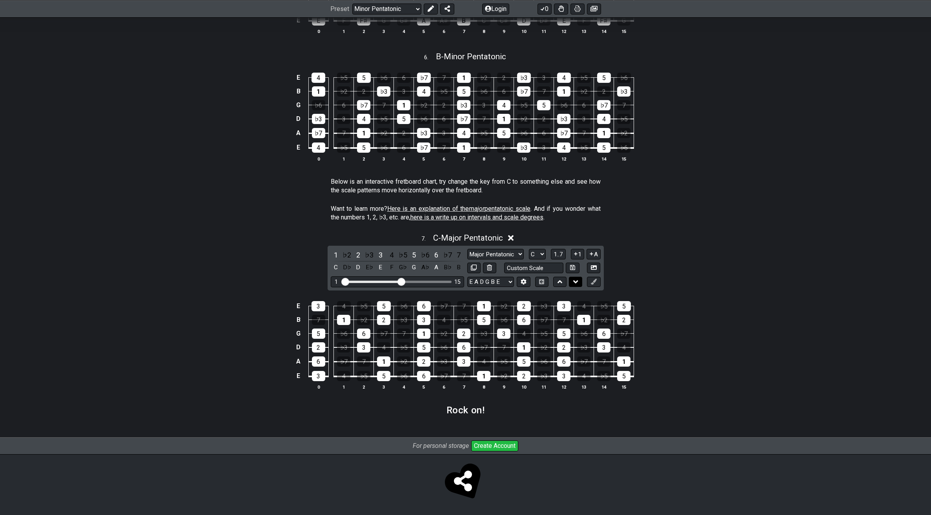
click at [580, 282] on button at bounding box center [575, 282] width 13 height 11
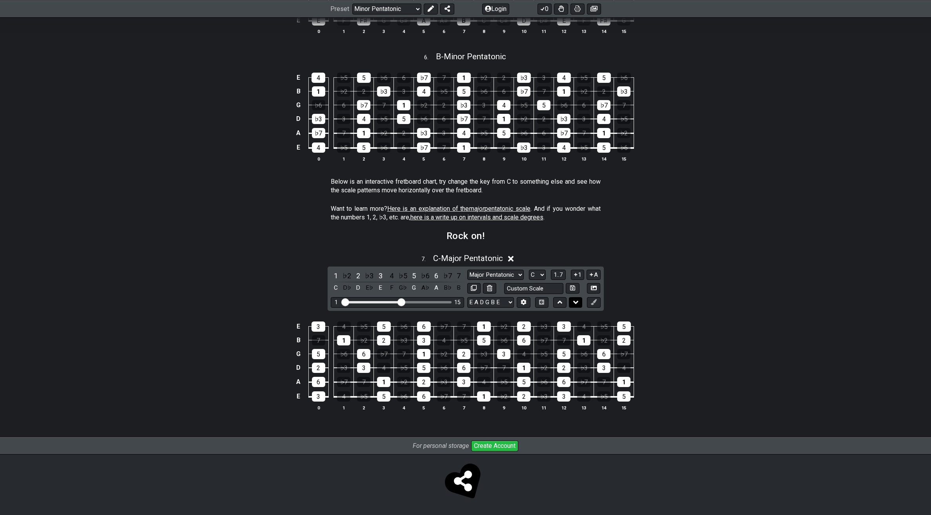
click at [576, 303] on icon at bounding box center [575, 302] width 5 height 8
click at [562, 303] on icon at bounding box center [560, 302] width 5 height 3
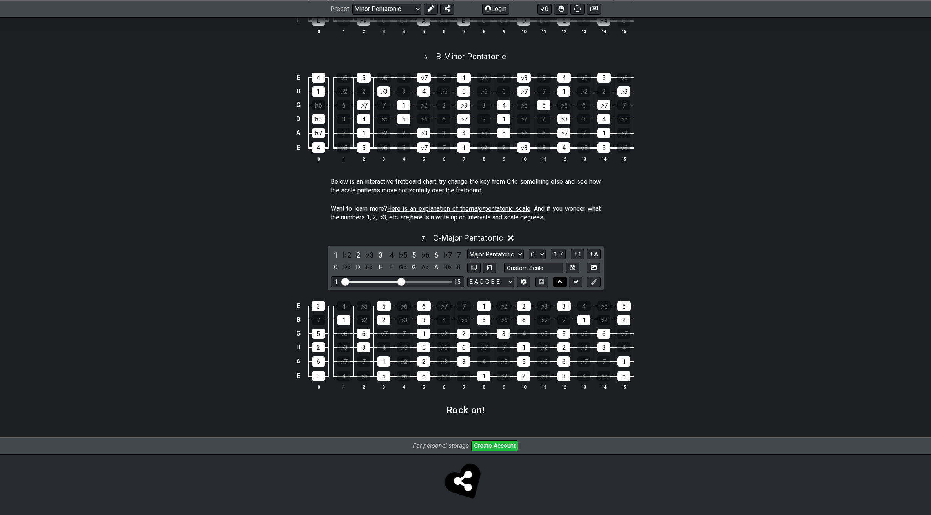
click at [560, 283] on icon at bounding box center [560, 282] width 5 height 8
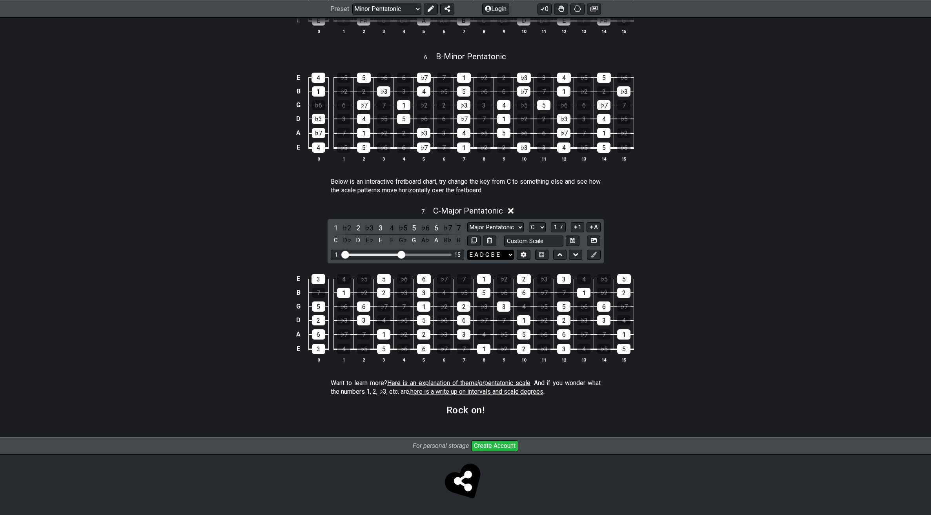
click at [498, 257] on select "E A D G B E E A D G B E E A D G B E B E A D F♯ B A D G C E A D A D G B E E♭ A♭ …" at bounding box center [490, 255] width 47 height 11
click at [579, 230] on button "1" at bounding box center [577, 227] width 13 height 11
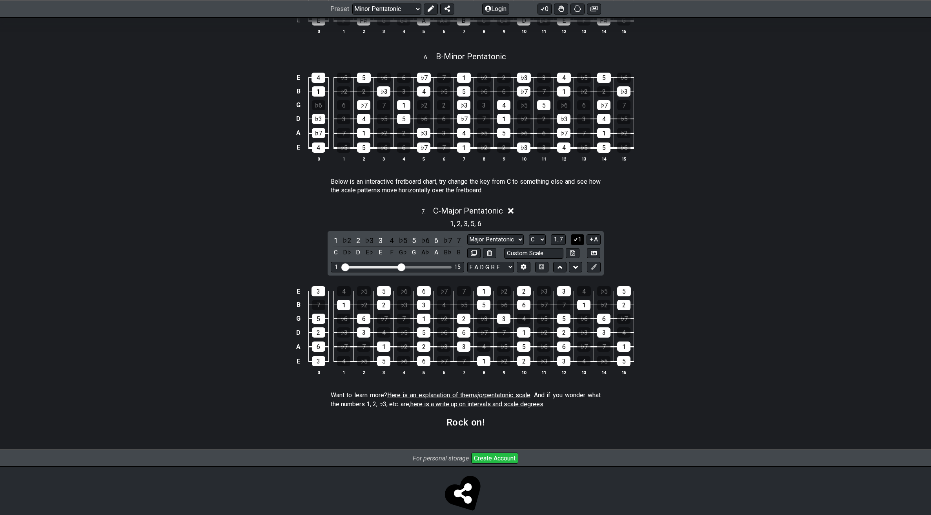
click at [577, 241] on icon at bounding box center [575, 239] width 7 height 6
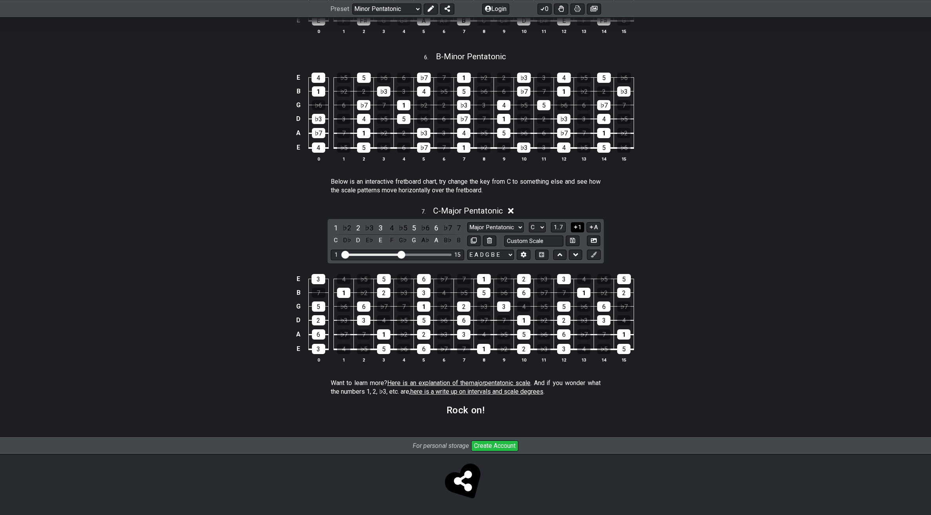
click at [579, 230] on button "1" at bounding box center [577, 227] width 13 height 11
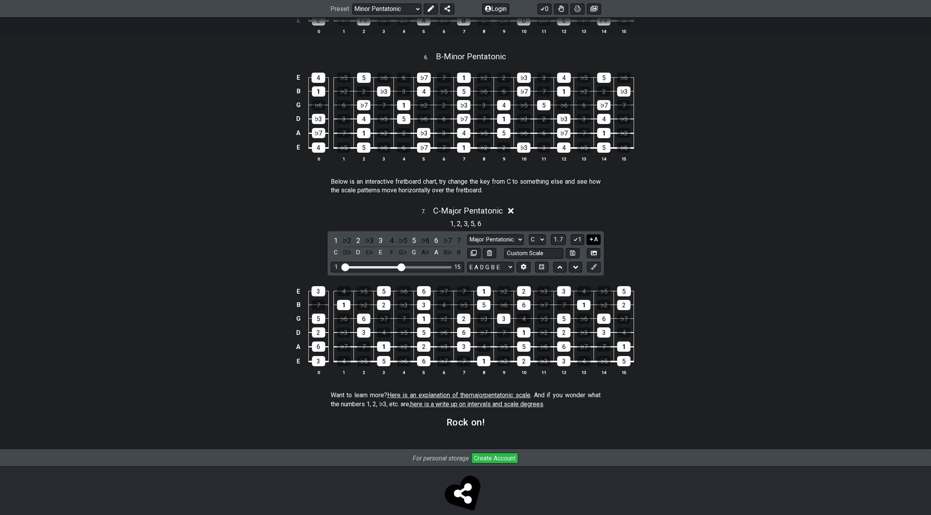
click at [597, 237] on button "A" at bounding box center [594, 239] width 14 height 11
click at [541, 242] on select "A♭ A A♯ B♭ B C C♯ D♭ D D♯ E♭ E F F♯ G♭ G G♯" at bounding box center [537, 239] width 17 height 11
select select "G"
click at [529, 234] on select "A♭ A A♯ B♭ B C C♯ D♭ D D♯ E♭ E F F♯ G♭ G G♯" at bounding box center [537, 239] width 17 height 11
